Goal: Information Seeking & Learning: Understand process/instructions

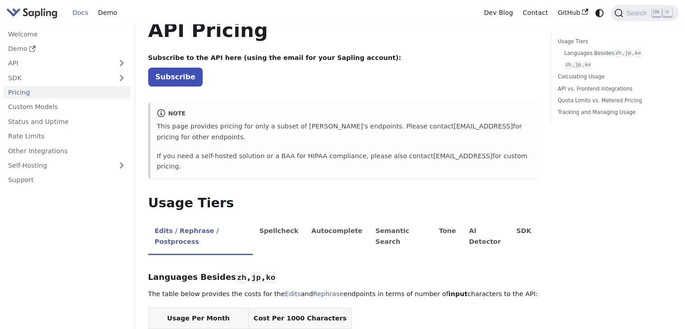
scroll to position [45, 0]
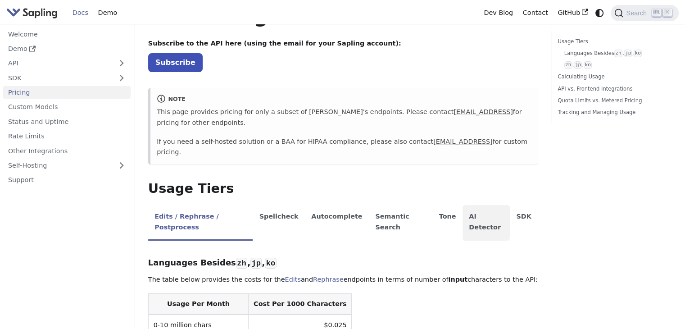
click at [465, 205] on li "AI Detector" at bounding box center [485, 223] width 47 height 36
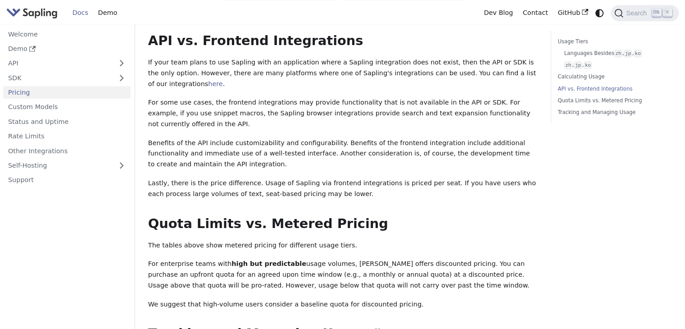
scroll to position [675, 0]
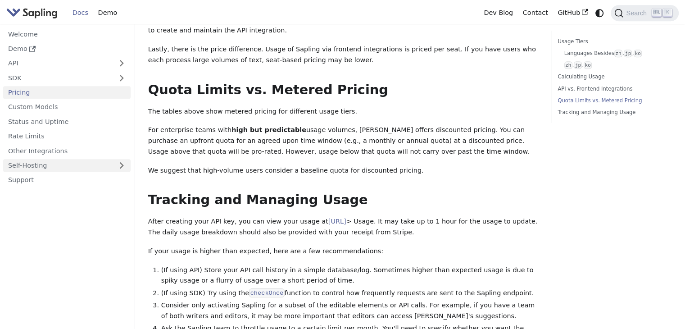
click at [123, 161] on link "Self-Hosting" at bounding box center [66, 165] width 127 height 13
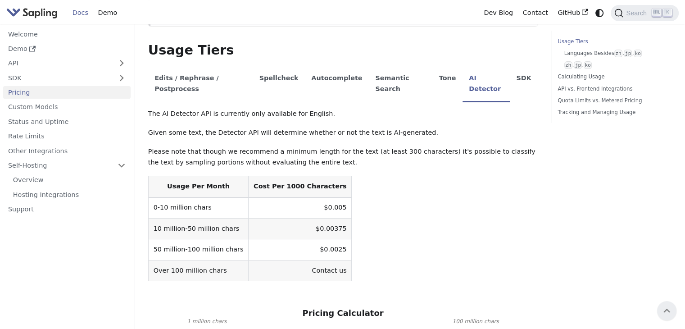
scroll to position [138, 0]
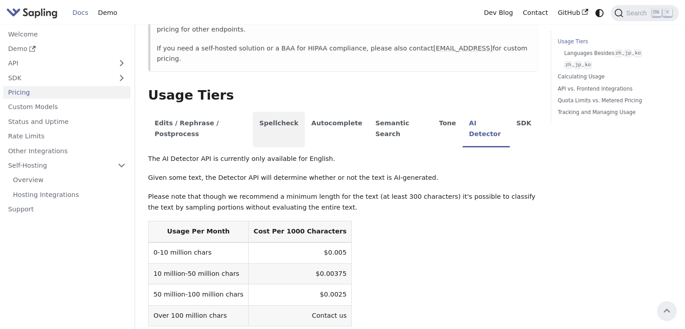
click at [286, 112] on li "Spellcheck" at bounding box center [278, 130] width 52 height 36
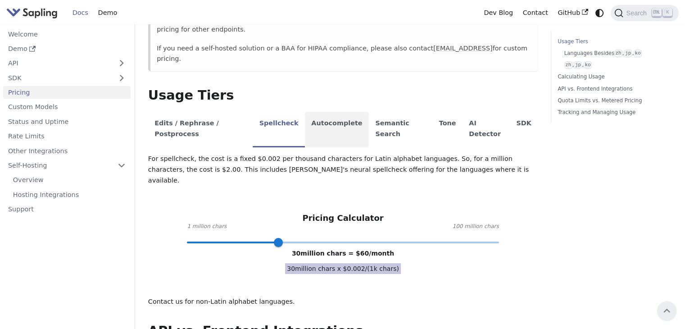
click at [319, 112] on li "Autocomplete" at bounding box center [337, 130] width 64 height 36
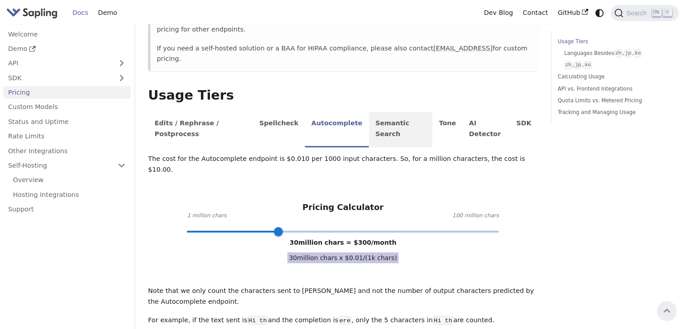
click at [369, 112] on li "Semantic Search" at bounding box center [400, 130] width 63 height 36
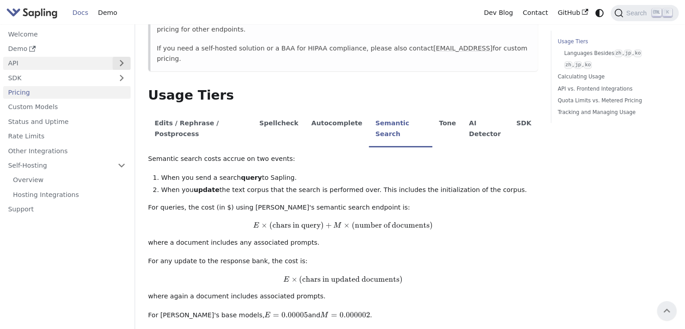
click at [122, 63] on button "Expand sidebar category 'API'" at bounding box center [122, 63] width 18 height 13
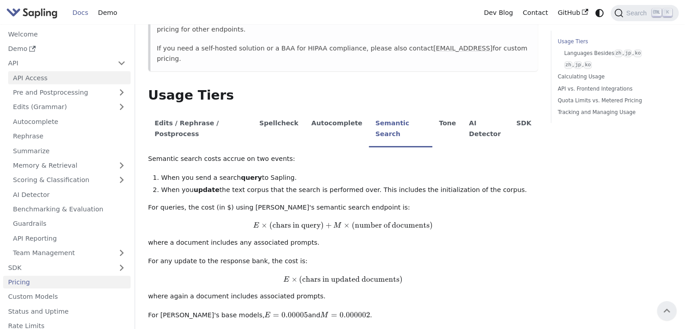
click at [81, 77] on link "API Access" at bounding box center [69, 77] width 122 height 13
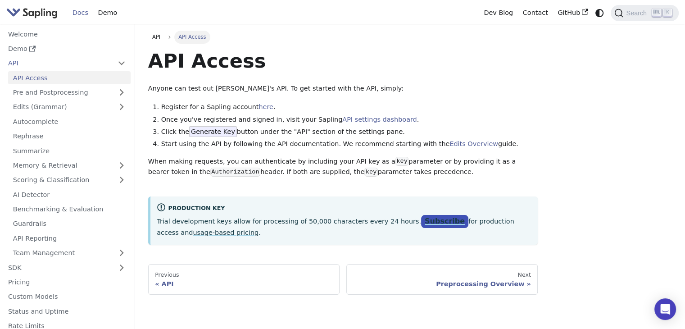
click at [421, 219] on link "Subscribe" at bounding box center [444, 221] width 47 height 13
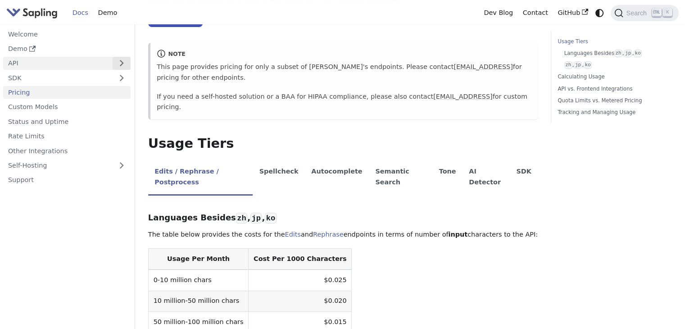
click at [122, 64] on button "Expand sidebar category 'API'" at bounding box center [122, 63] width 18 height 13
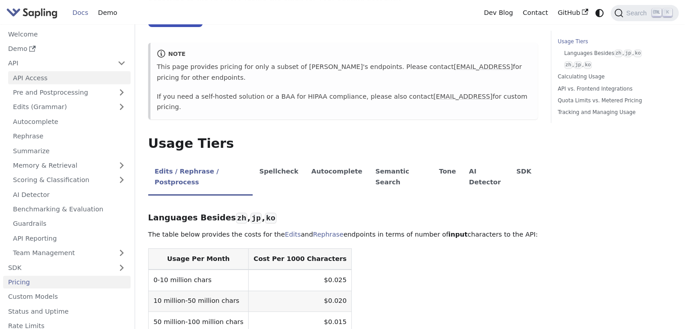
click at [108, 77] on link "API Access" at bounding box center [69, 77] width 122 height 13
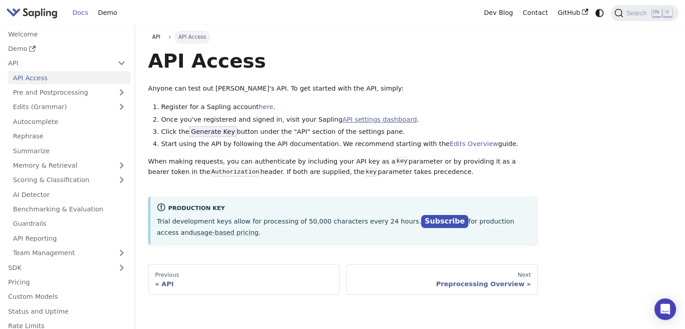
click at [346, 117] on link "API settings dashboard" at bounding box center [379, 119] width 74 height 7
